Goal: Use online tool/utility: Utilize a website feature to perform a specific function

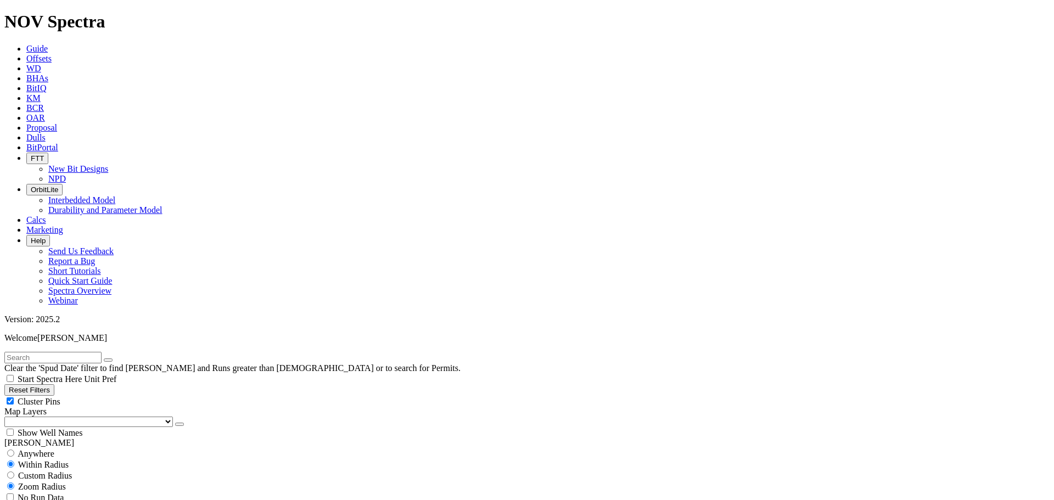
click at [35, 384] on button "Reset Filters" at bounding box center [29, 390] width 50 height 12
checkbox input "true"
select select
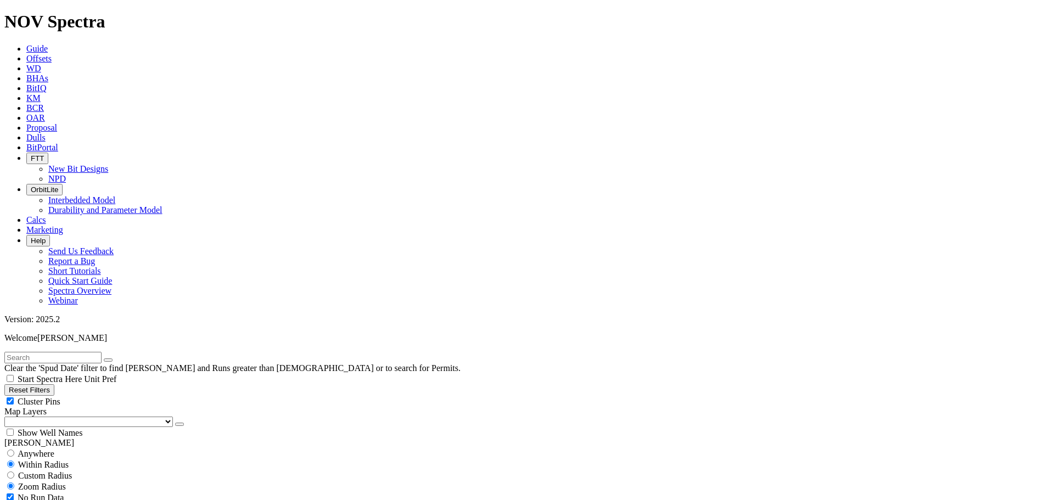
select select "9.875"
checkbox input "false"
select select "? number:9.875 ?"
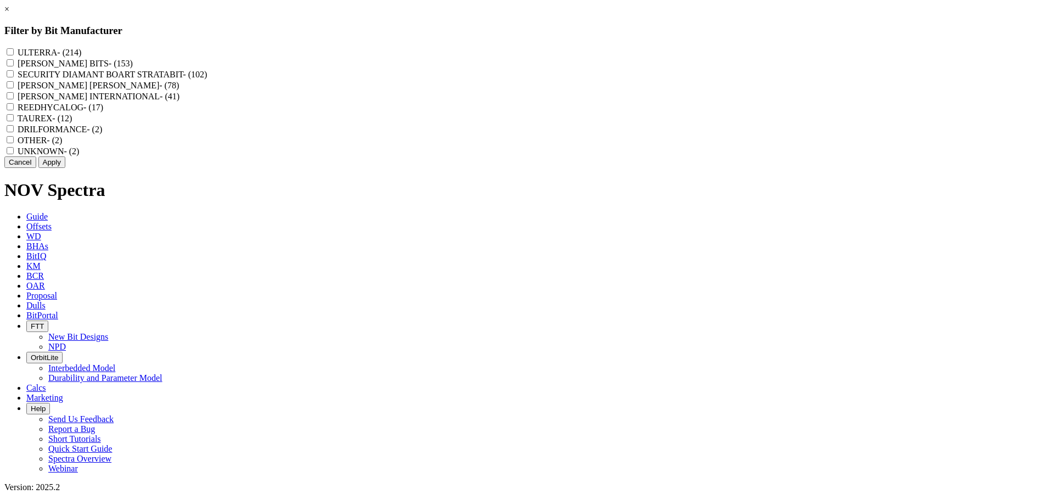
click at [14, 110] on input "REEDHYCALOG - (17)" at bounding box center [10, 106] width 7 height 7
checkbox input "true"
click at [65, 168] on button "Apply" at bounding box center [51, 162] width 27 height 12
